Goal: Transaction & Acquisition: Purchase product/service

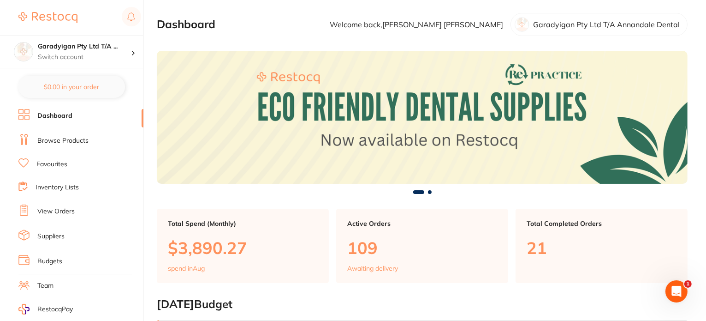
scroll to position [0, 707]
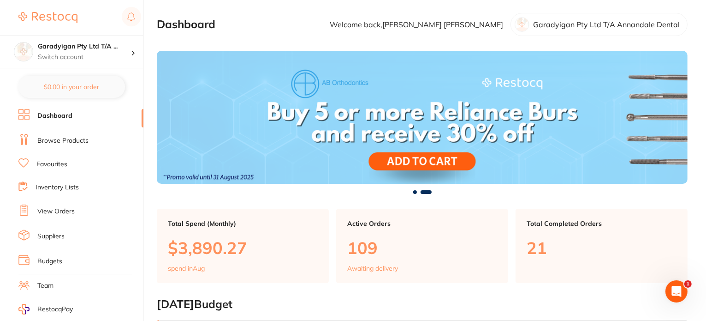
click at [72, 135] on li "Browse Products" at bounding box center [80, 141] width 125 height 14
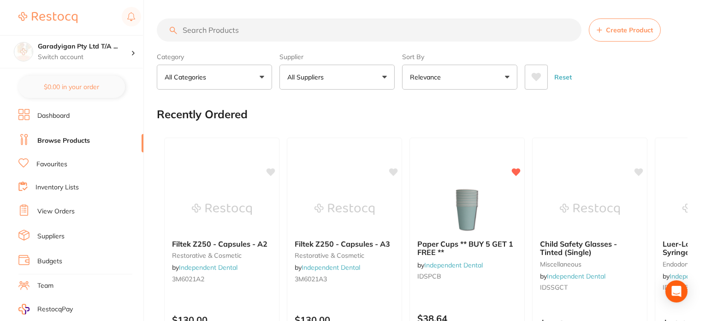
click at [264, 31] on input "search" at bounding box center [369, 29] width 425 height 23
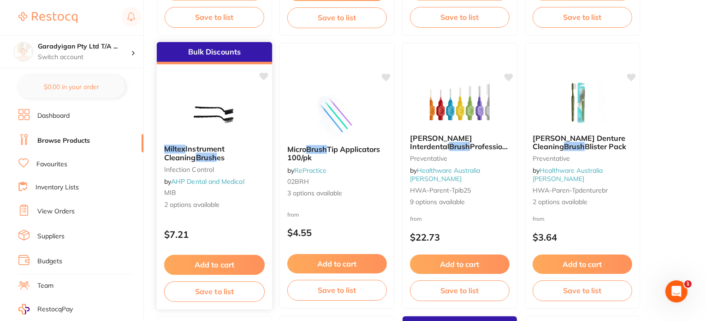
scroll to position [369, 0]
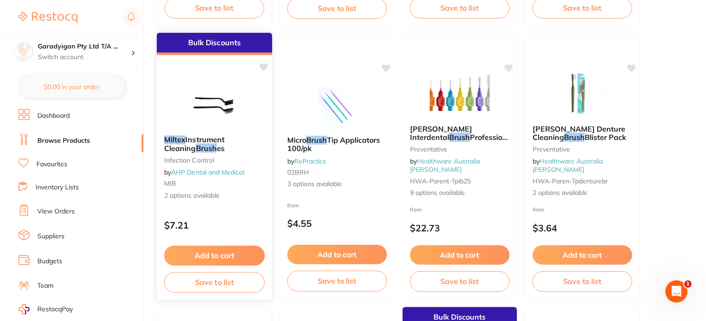
click at [233, 260] on button "Add to cart" at bounding box center [214, 255] width 101 height 20
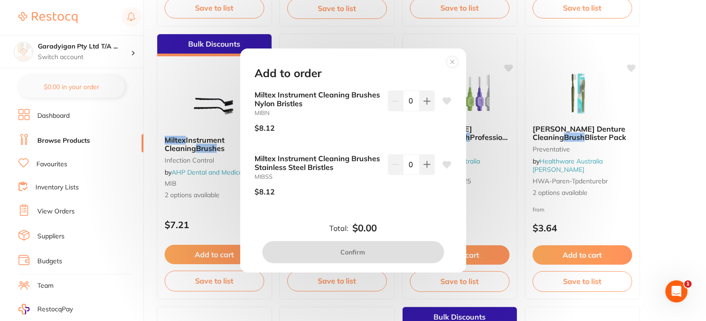
scroll to position [0, 0]
click at [452, 60] on icon at bounding box center [452, 61] width 15 height 15
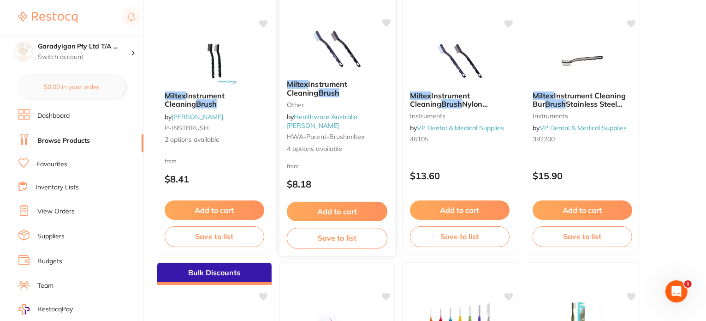
scroll to position [138, 0]
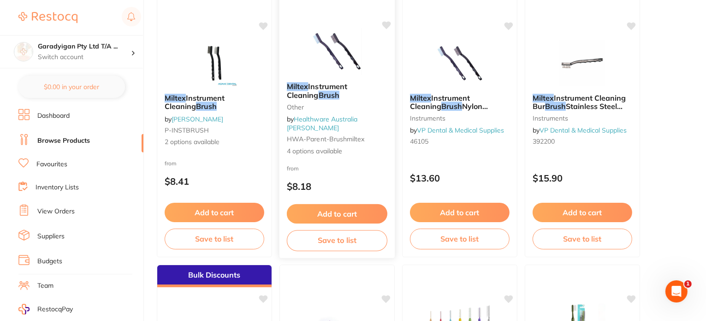
click at [351, 216] on button "Add to cart" at bounding box center [337, 214] width 101 height 20
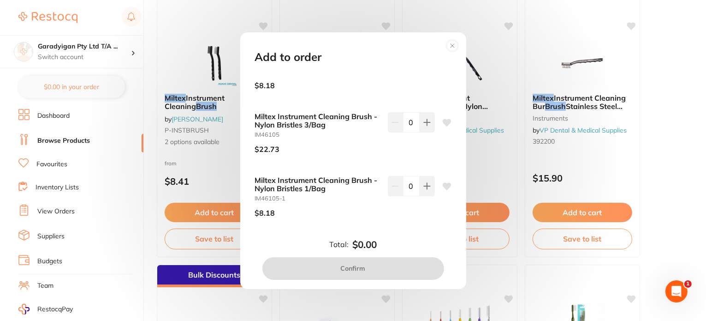
scroll to position [92, 0]
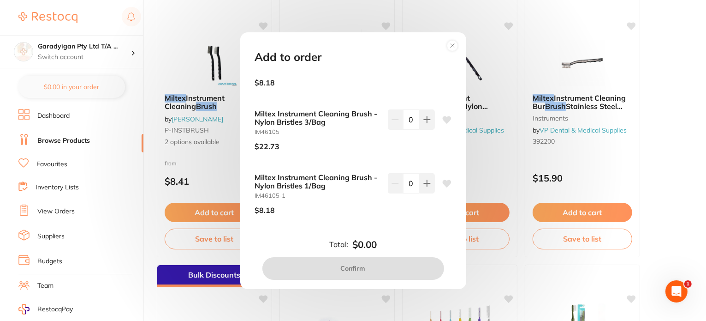
click at [456, 48] on circle at bounding box center [452, 45] width 11 height 11
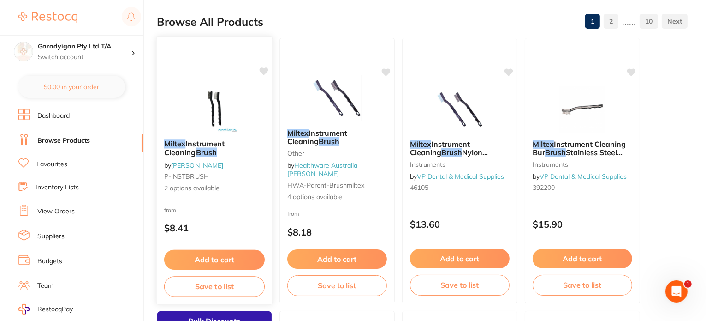
click at [255, 256] on button "Add to cart" at bounding box center [214, 260] width 101 height 20
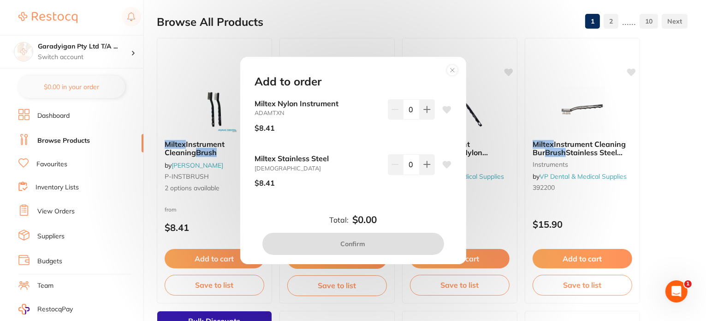
scroll to position [0, 0]
click at [448, 70] on circle at bounding box center [452, 70] width 11 height 11
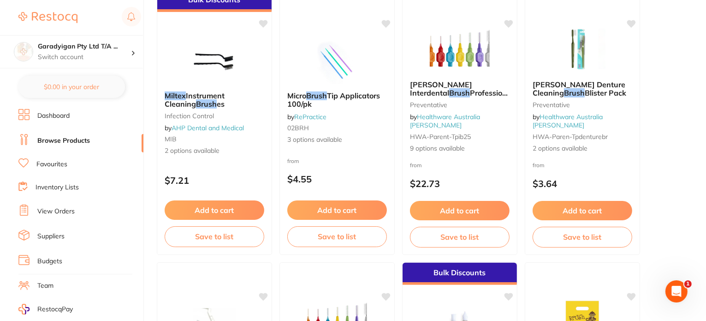
scroll to position [415, 0]
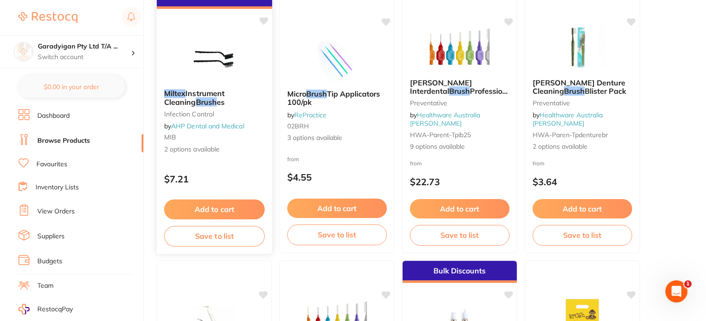
click at [264, 19] on icon at bounding box center [264, 21] width 9 height 8
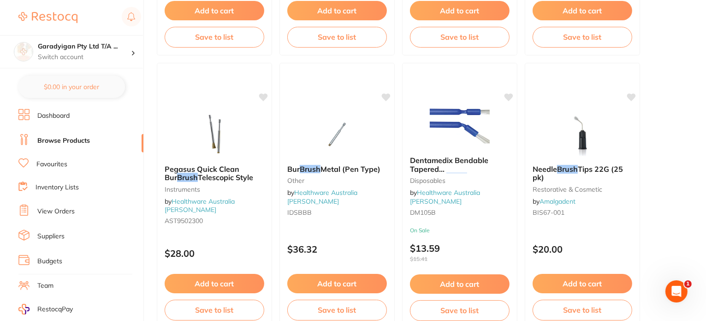
scroll to position [1707, 0]
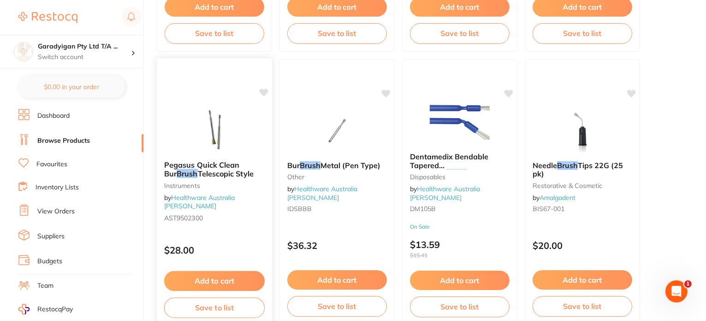
click at [236, 129] on img at bounding box center [214, 130] width 60 height 47
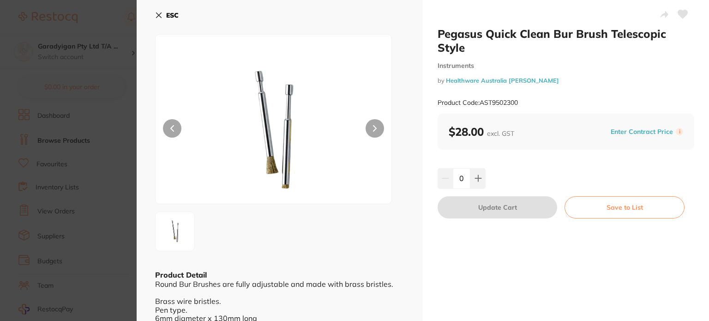
click at [159, 15] on icon at bounding box center [158, 15] width 7 height 7
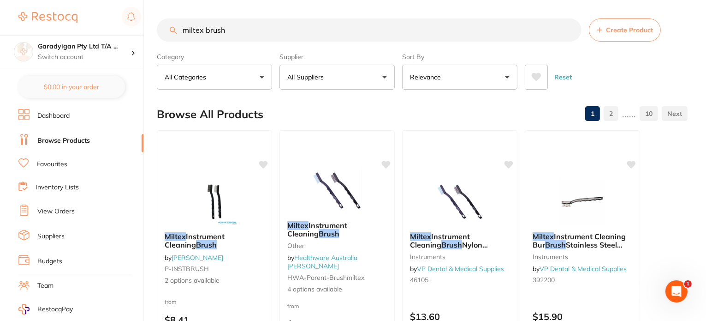
drag, startPoint x: 246, startPoint y: 35, endPoint x: 173, endPoint y: 39, distance: 73.0
click at [173, 39] on input "miltex brush" at bounding box center [369, 29] width 425 height 23
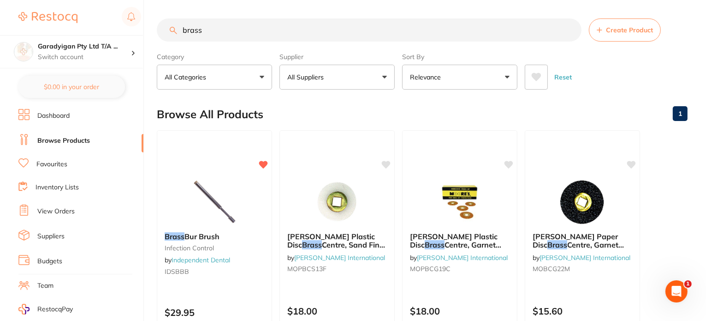
drag, startPoint x: 205, startPoint y: 28, endPoint x: 156, endPoint y: 31, distance: 48.6
click at [159, 29] on input "brass" at bounding box center [369, 29] width 425 height 23
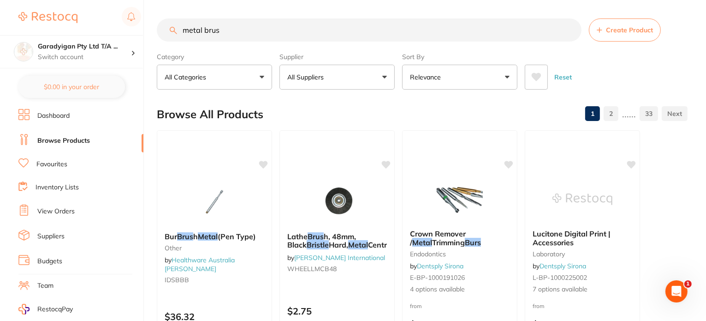
drag, startPoint x: 220, startPoint y: 25, endPoint x: 141, endPoint y: 26, distance: 78.4
click at [143, 25] on div "$3,890.27 Garadyigan Pty Ltd T/A ... Switch account Garadyigan Pty Ltd T/A Anna…" at bounding box center [353, 160] width 706 height 321
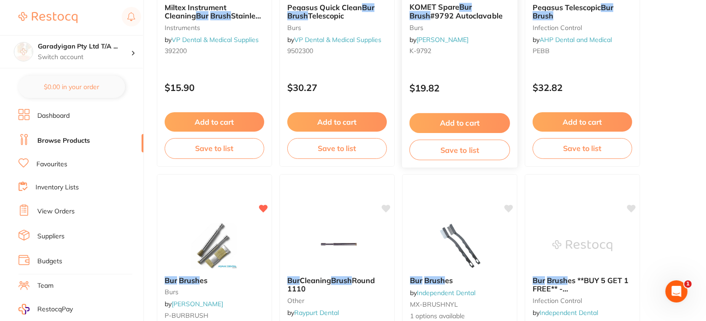
scroll to position [600, 0]
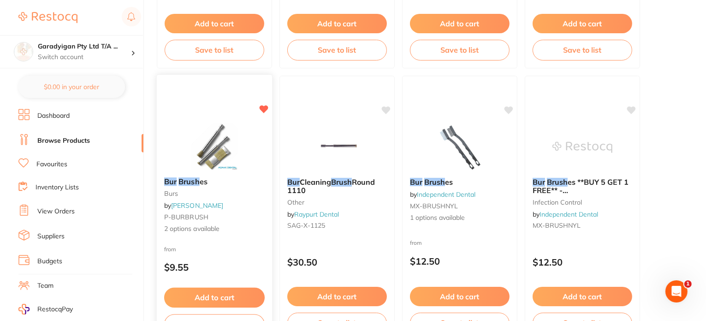
type input "bur brush"
click at [255, 292] on button "Add to cart" at bounding box center [214, 297] width 101 height 20
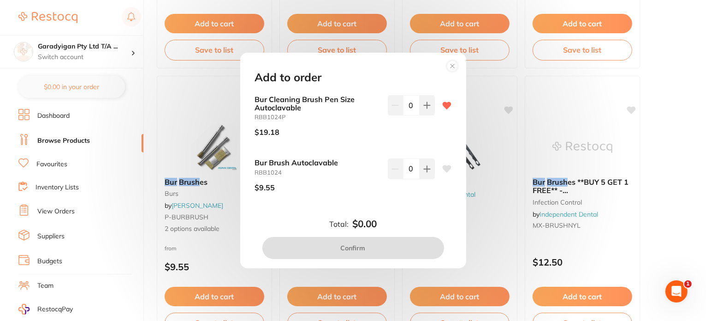
scroll to position [0, 0]
click at [459, 68] on icon at bounding box center [452, 66] width 15 height 15
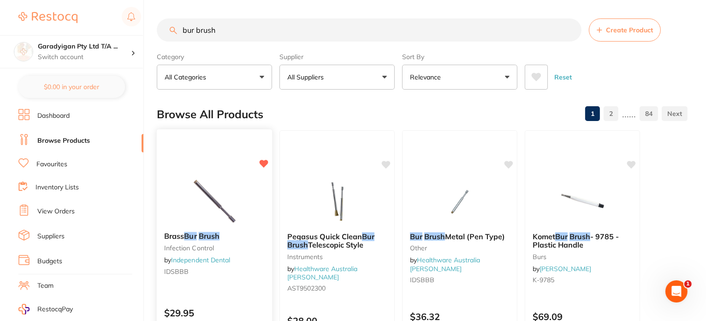
click at [262, 164] on icon at bounding box center [264, 164] width 9 height 8
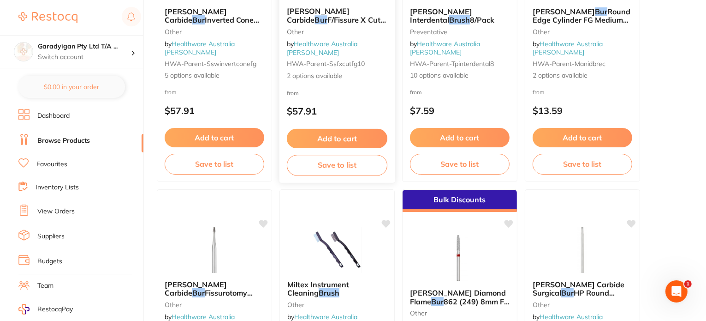
scroll to position [3067, 0]
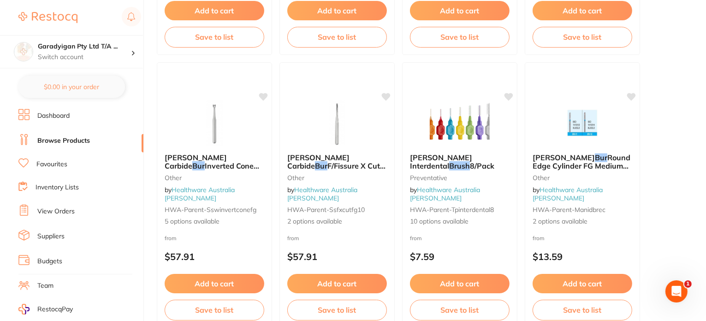
drag, startPoint x: 61, startPoint y: 160, endPoint x: 66, endPoint y: 154, distance: 8.5
click at [62, 160] on link "Favourites" at bounding box center [51, 164] width 31 height 9
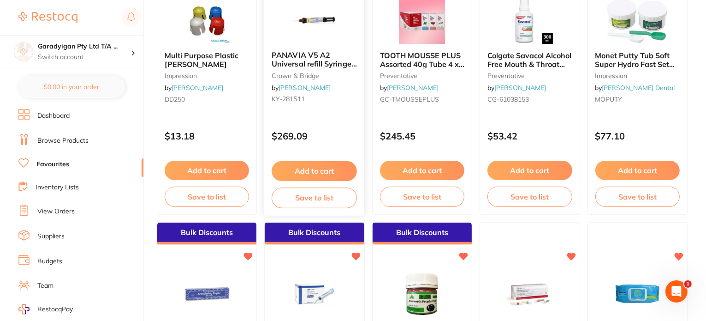
scroll to position [1246, 0]
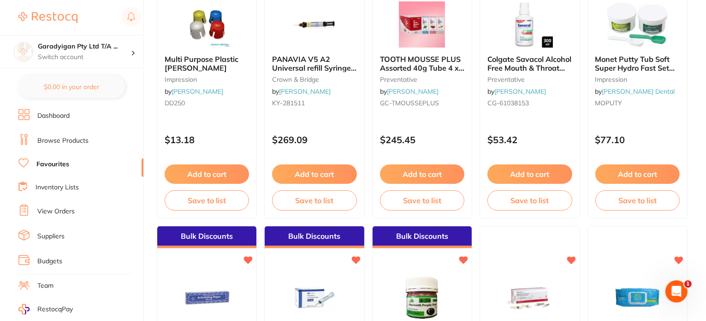
click at [48, 113] on link "Dashboard" at bounding box center [53, 115] width 32 height 9
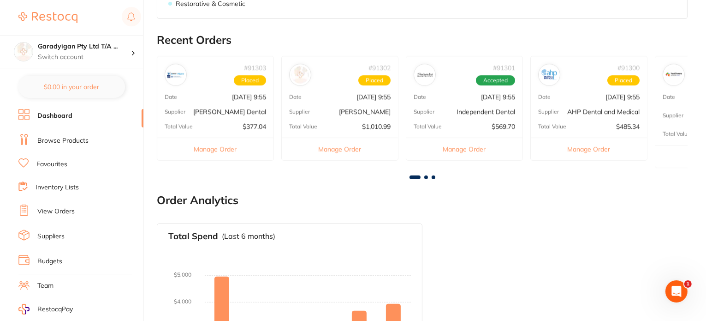
scroll to position [461, 0]
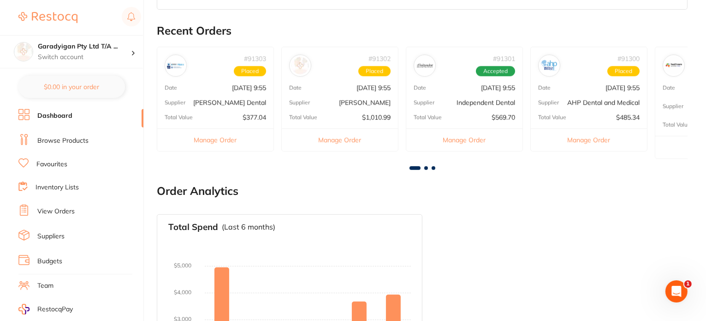
click at [425, 166] on span at bounding box center [426, 168] width 4 height 4
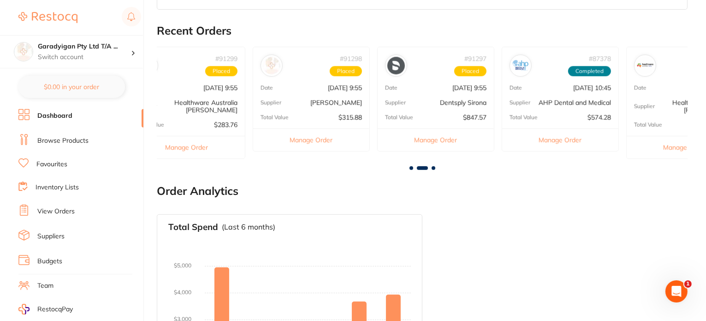
scroll to position [0, 531]
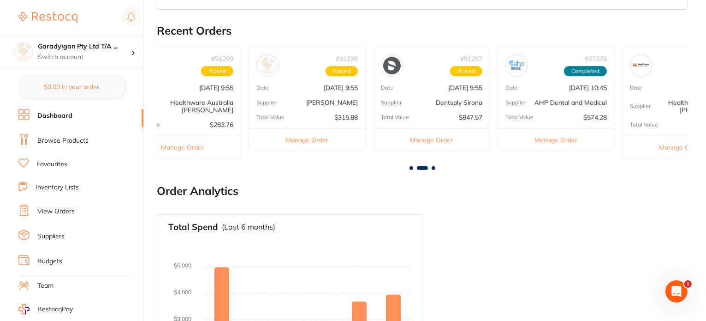
click at [332, 140] on button "Manage Order" at bounding box center [307, 139] width 116 height 23
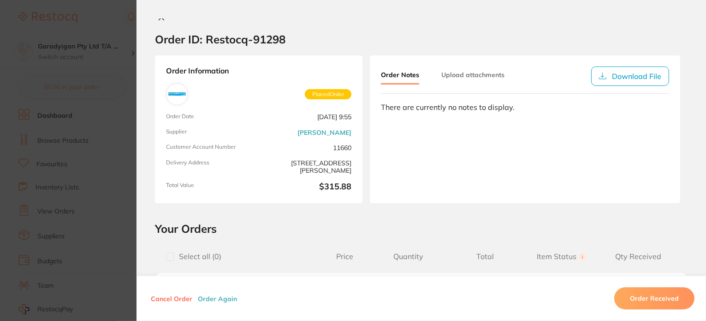
scroll to position [0, 0]
